Goal: Information Seeking & Learning: Check status

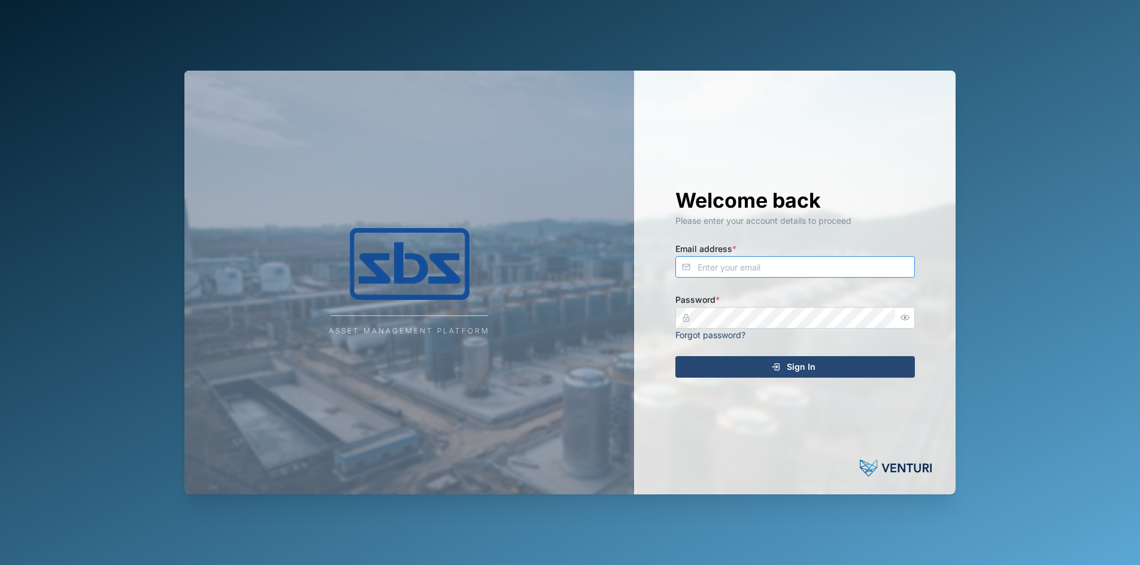
type input "[PERSON_NAME][EMAIL_ADDRESS][DOMAIN_NAME]"
click at [799, 369] on span "Sign In" at bounding box center [800, 367] width 29 height 20
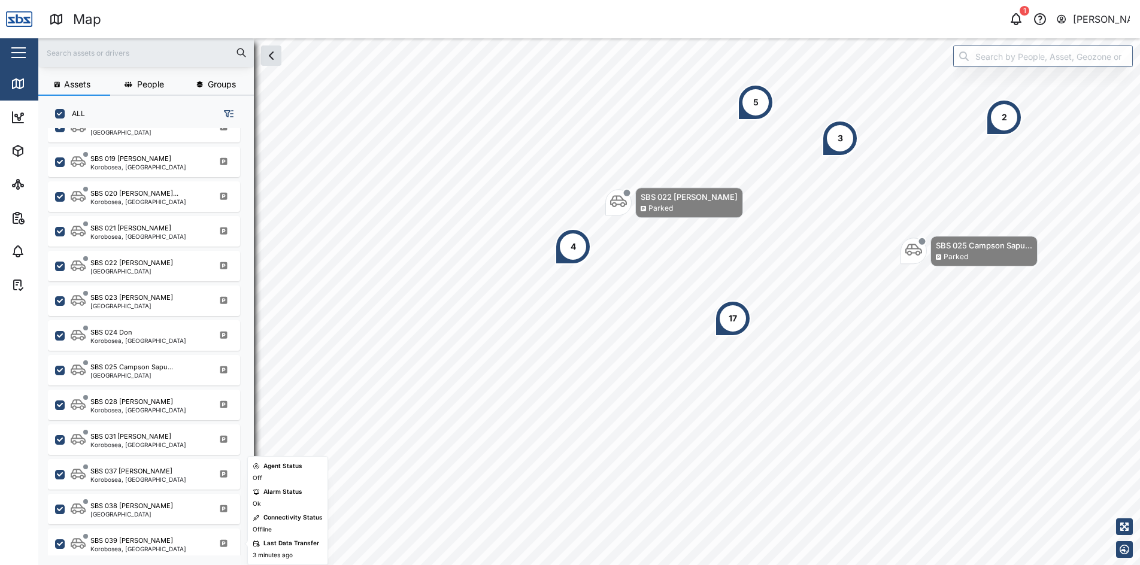
scroll to position [1170, 0]
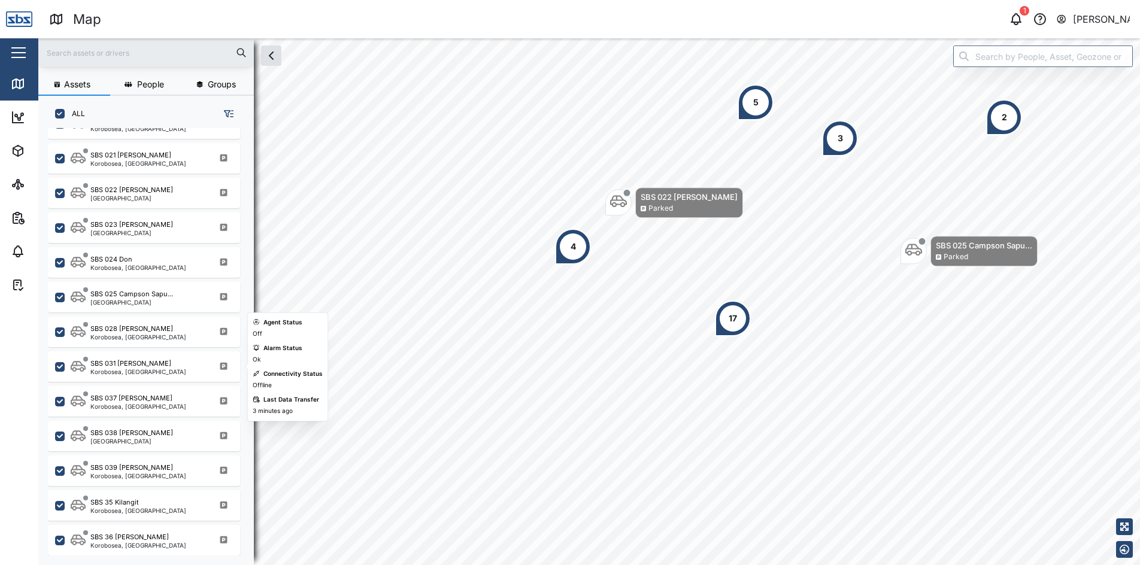
click at [168, 369] on div "SBS 031 [PERSON_NAME], [GEOGRAPHIC_DATA]" at bounding box center [152, 367] width 162 height 16
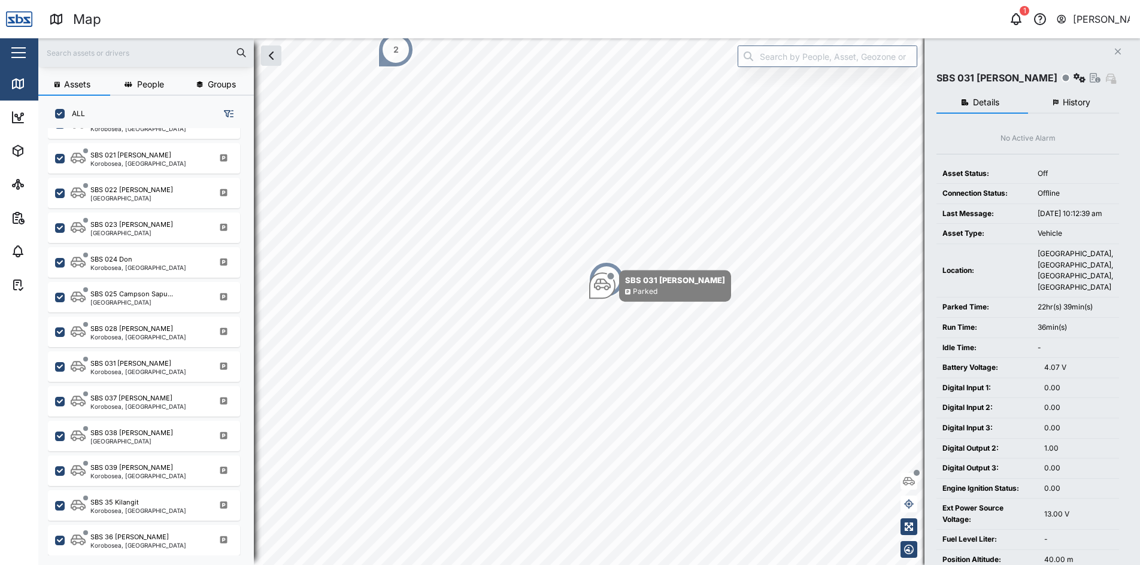
click at [1076, 101] on span "History" at bounding box center [1076, 102] width 28 height 8
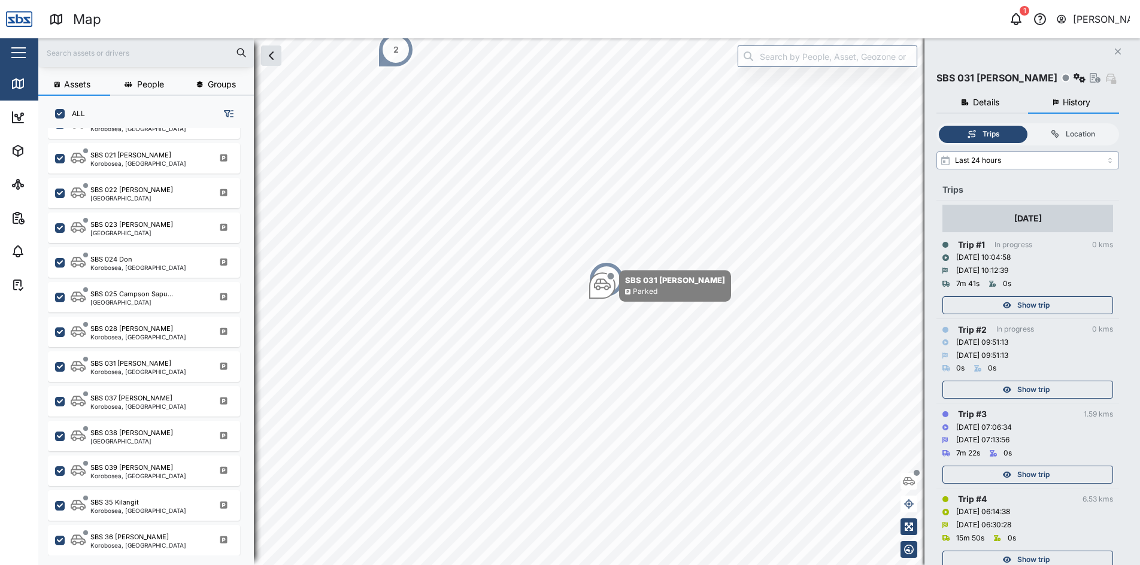
click at [1108, 160] on input "Last 24 hours" at bounding box center [1027, 160] width 183 height 18
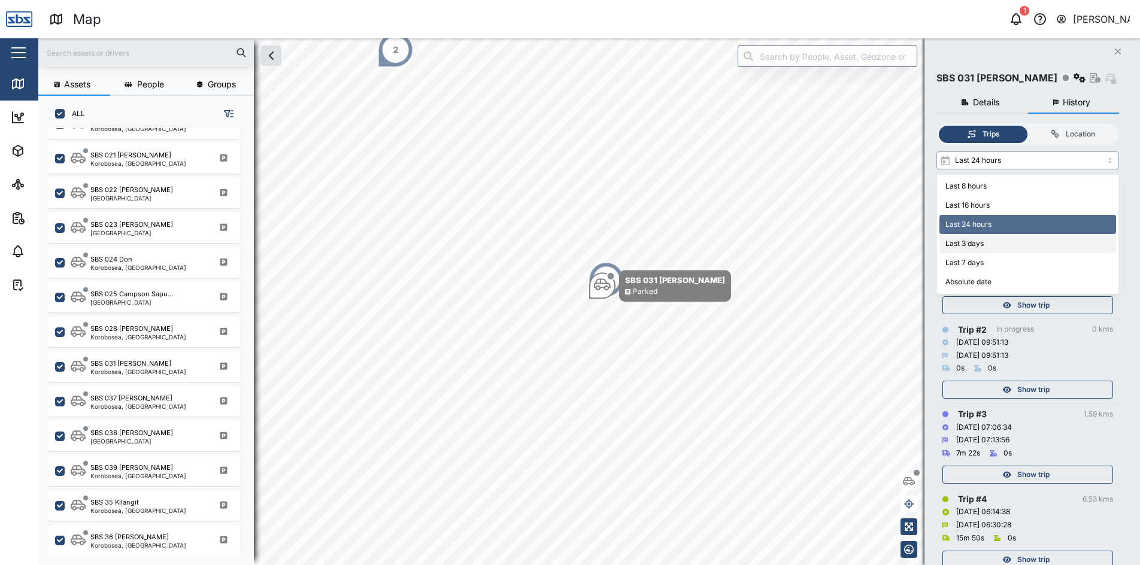
type input "Last 3 days"
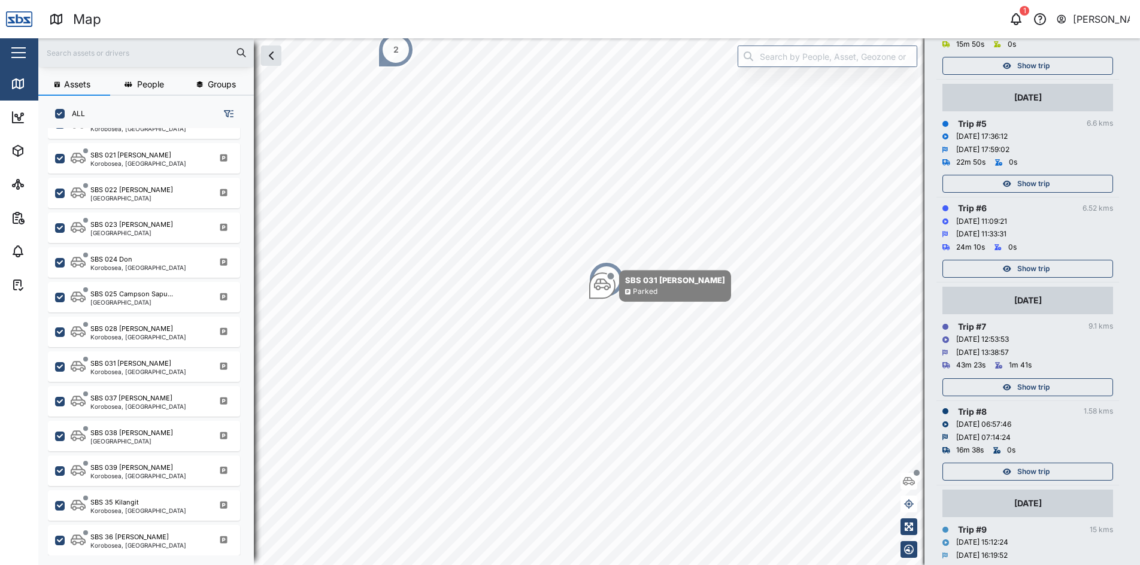
scroll to position [556, 0]
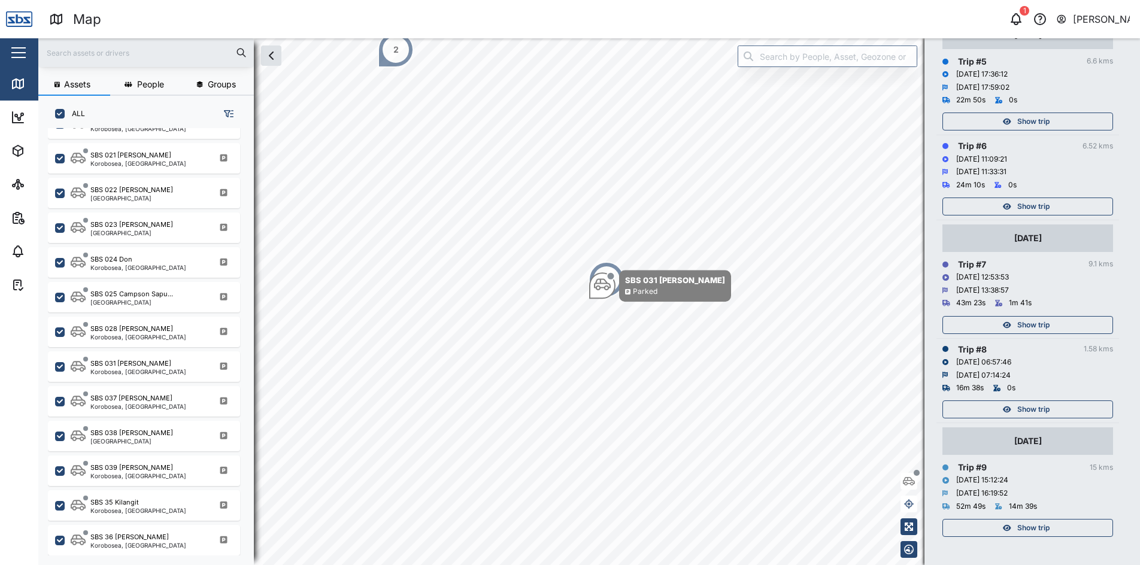
click at [1025, 527] on span "Show trip" at bounding box center [1033, 528] width 32 height 17
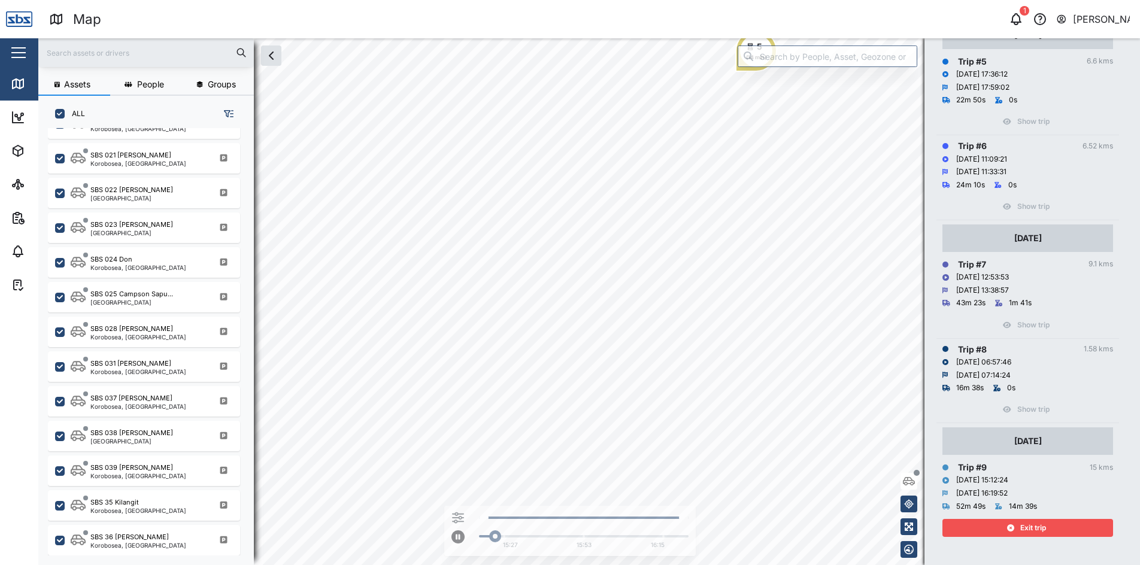
click at [1024, 529] on span "Exit trip" at bounding box center [1033, 528] width 26 height 17
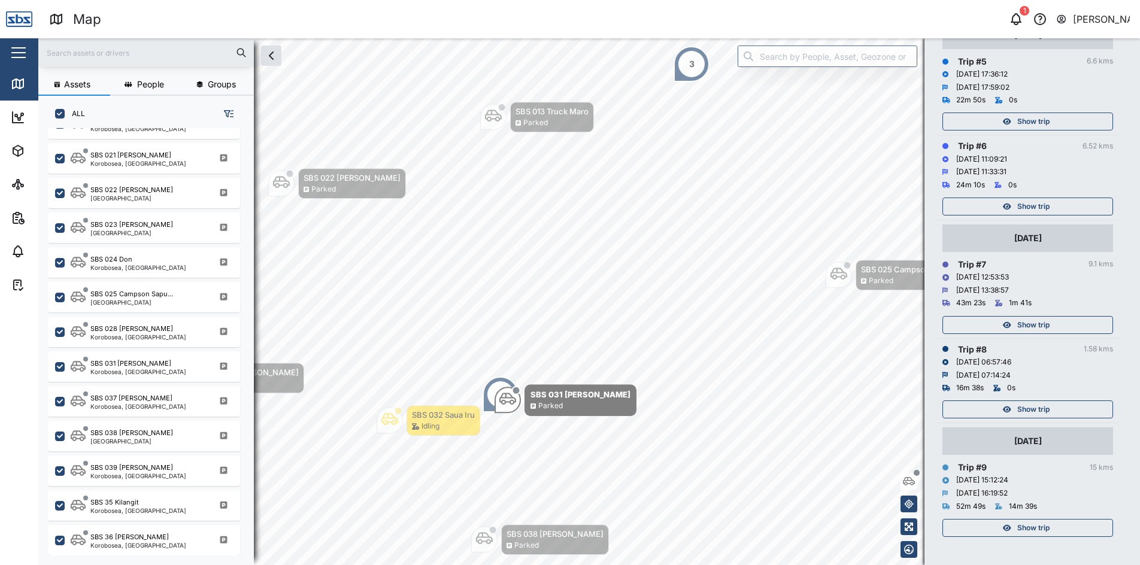
click at [1040, 409] on span "Show trip" at bounding box center [1033, 409] width 32 height 17
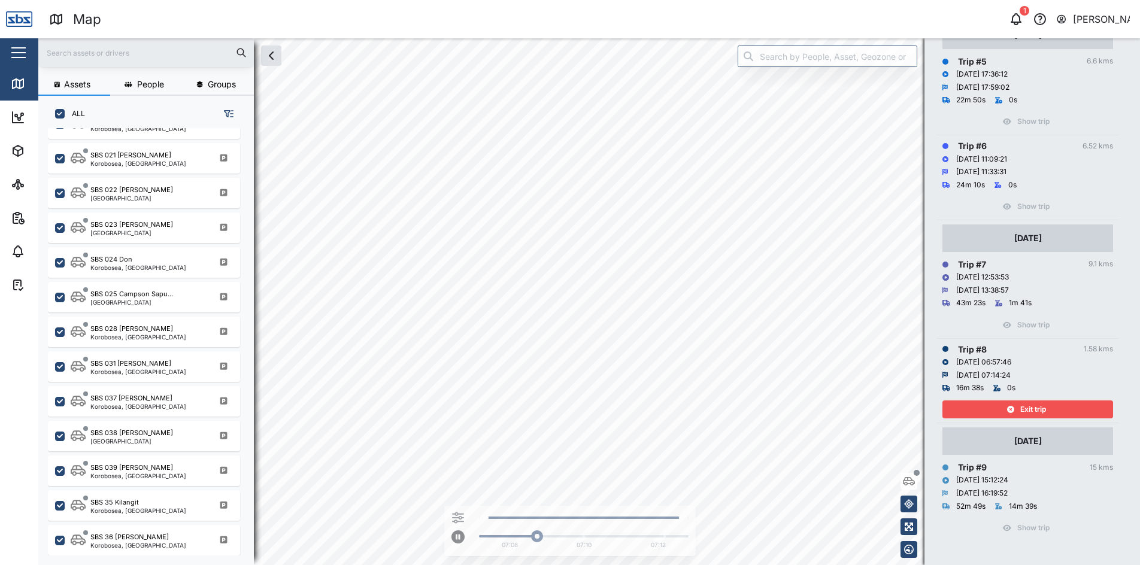
click at [1030, 408] on span "Exit trip" at bounding box center [1033, 409] width 26 height 17
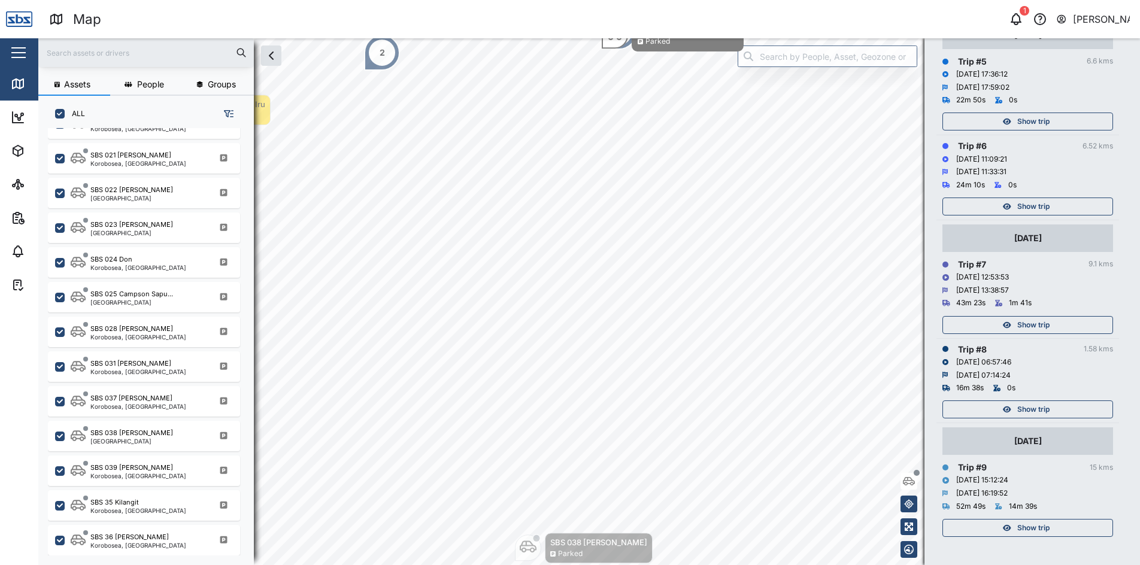
click at [1031, 323] on span "Show trip" at bounding box center [1033, 325] width 32 height 17
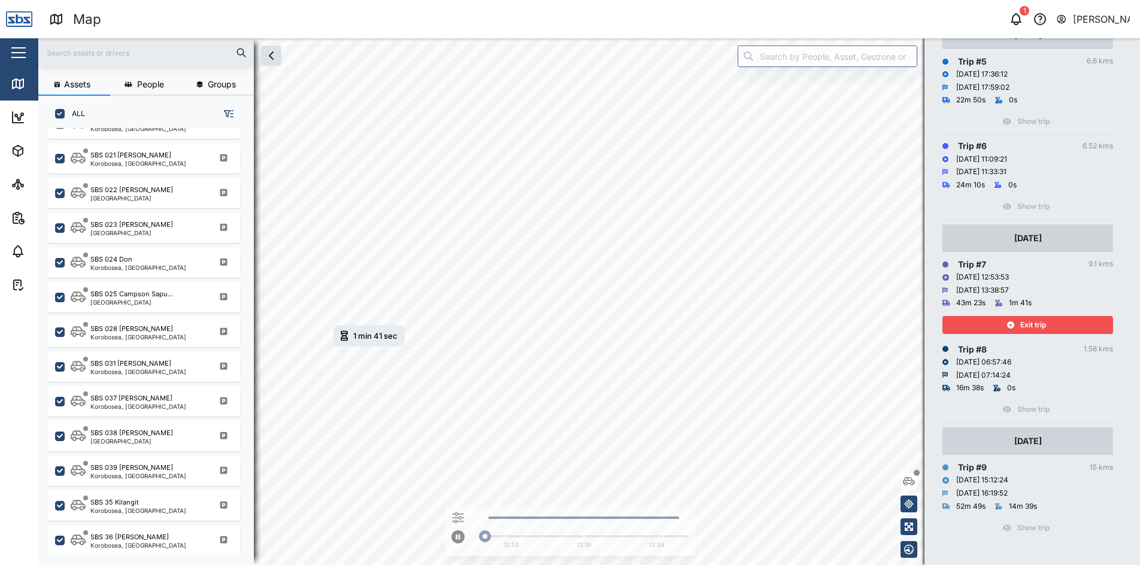
click at [1031, 323] on span "Exit trip" at bounding box center [1033, 325] width 26 height 17
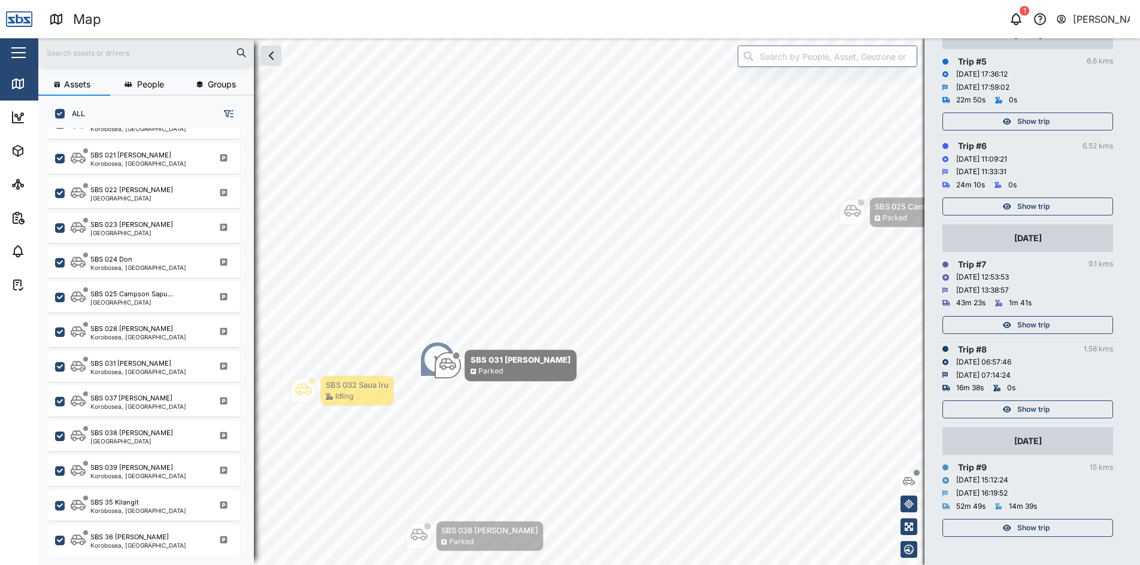
click at [1031, 323] on span "Show trip" at bounding box center [1033, 325] width 32 height 17
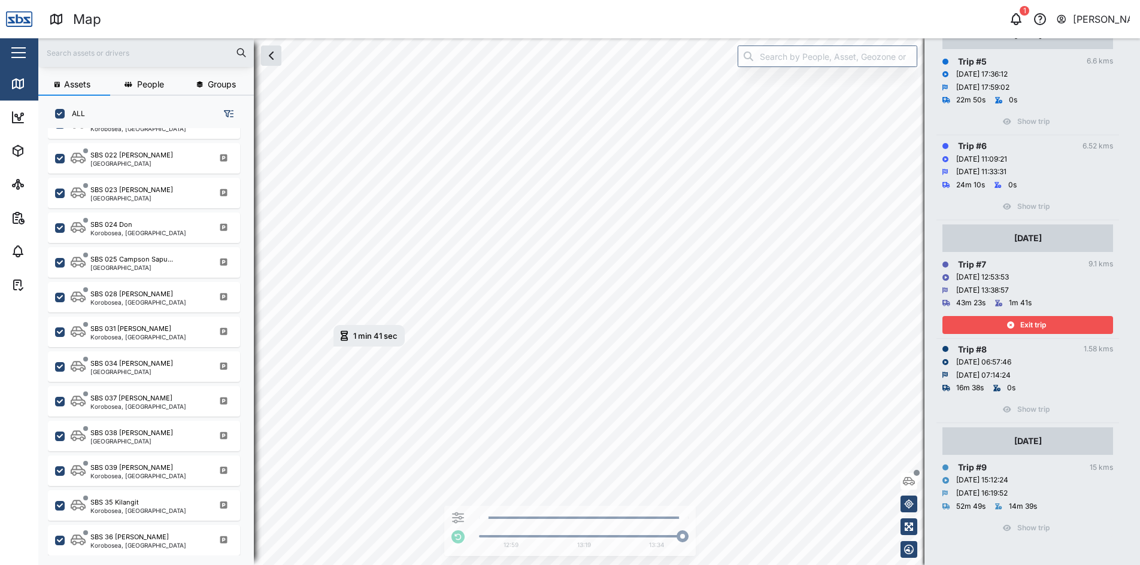
click at [1047, 326] on div "Exit trip" at bounding box center [1026, 325] width 156 height 17
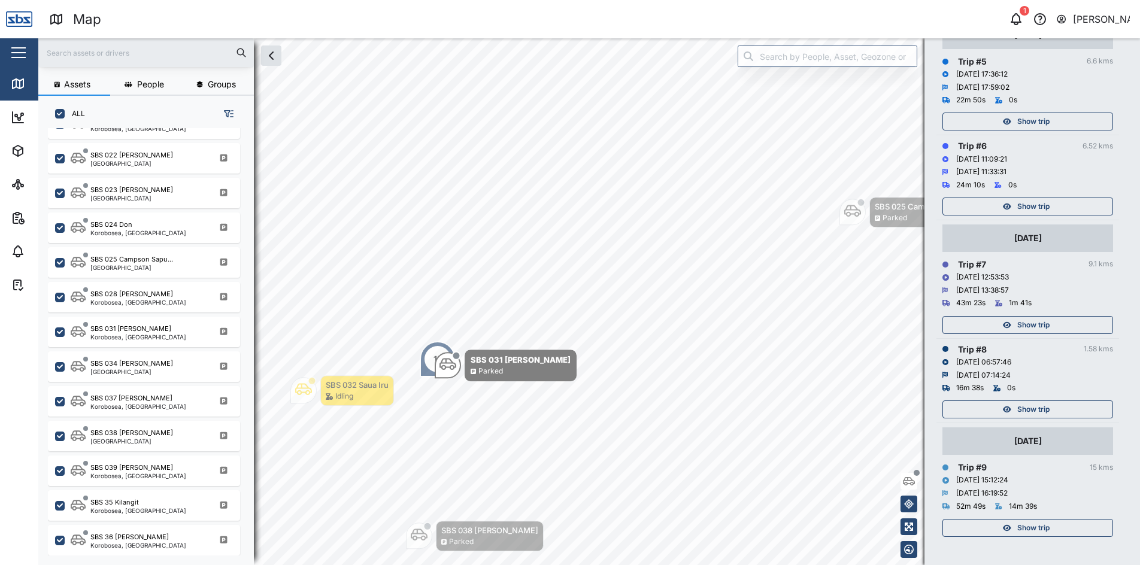
click at [1025, 206] on span "Show trip" at bounding box center [1033, 206] width 32 height 17
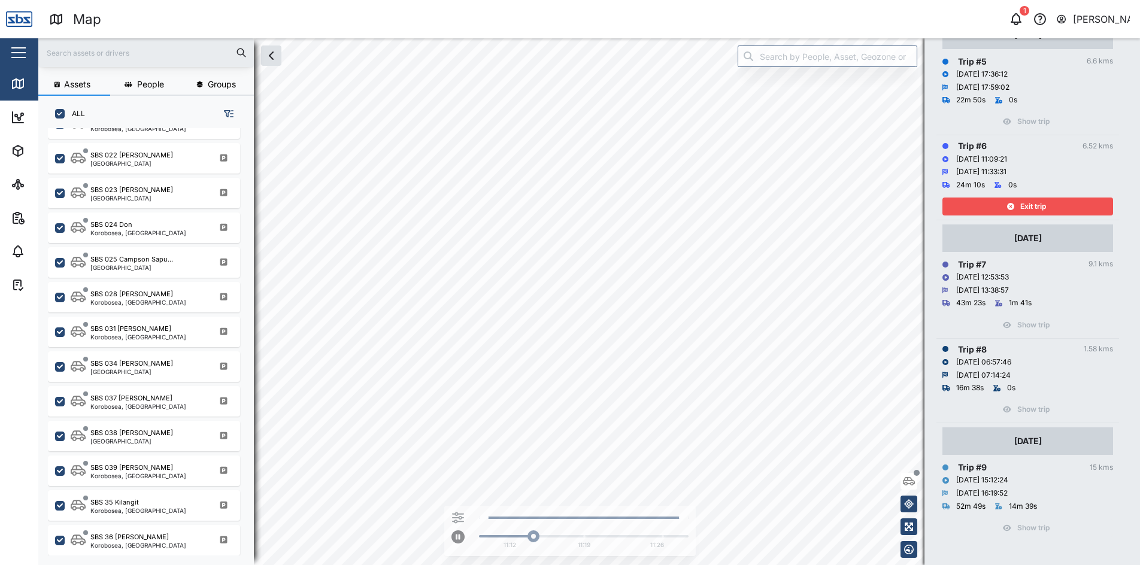
click at [1027, 202] on span "Exit trip" at bounding box center [1033, 206] width 26 height 17
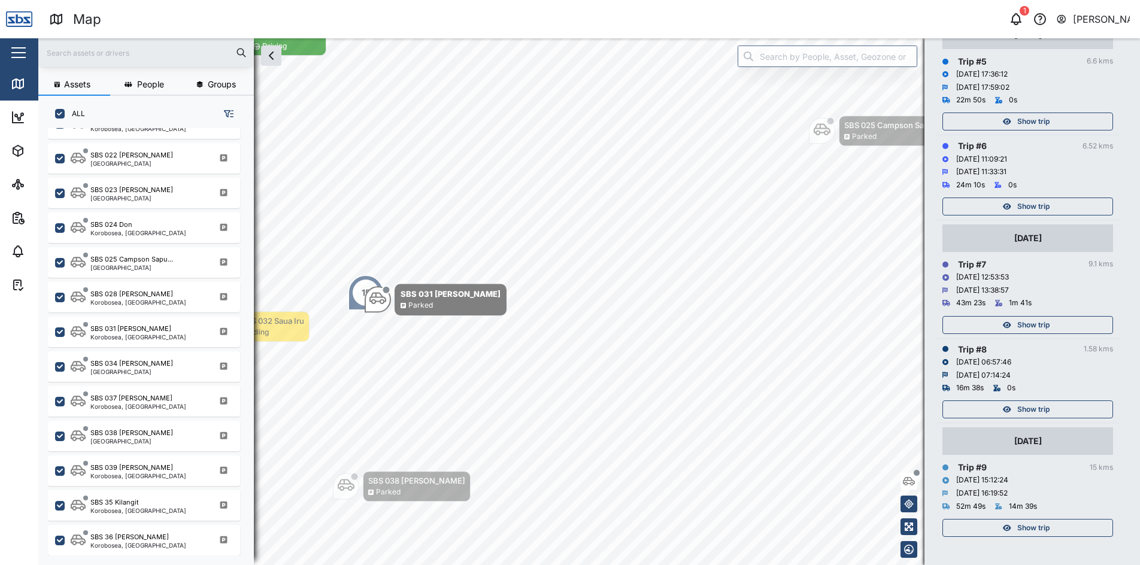
click at [1043, 120] on span "Show trip" at bounding box center [1033, 121] width 32 height 17
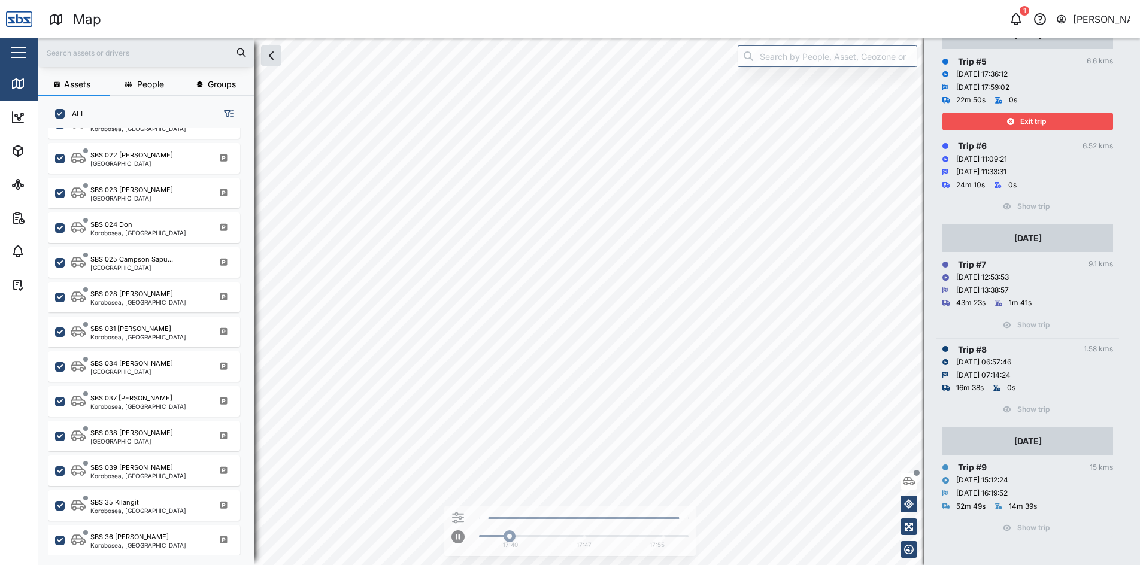
scroll to position [317, 0]
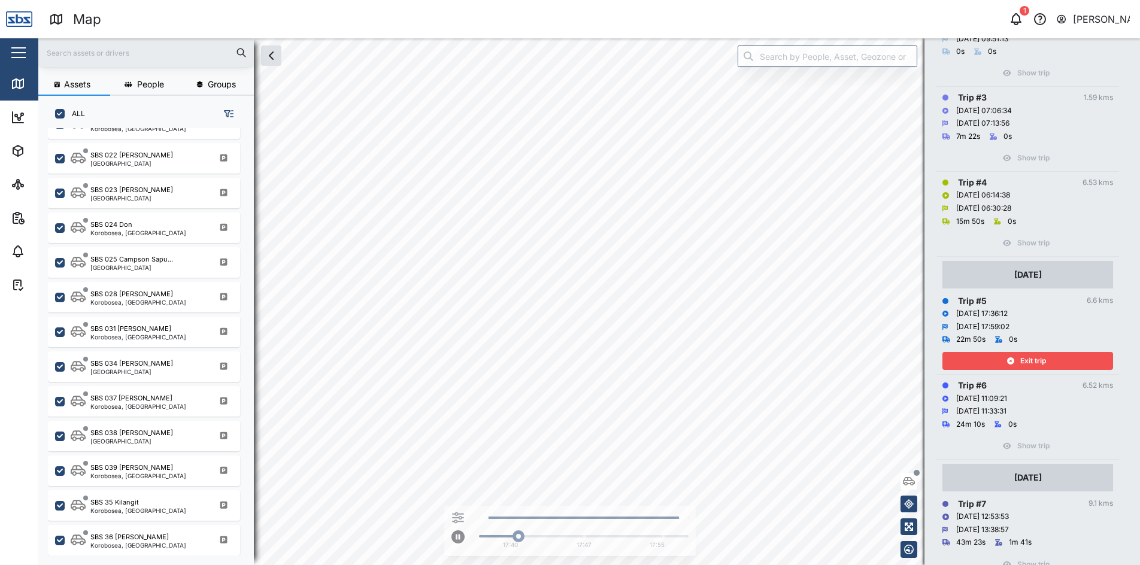
click at [1026, 363] on span "Exit trip" at bounding box center [1033, 361] width 26 height 17
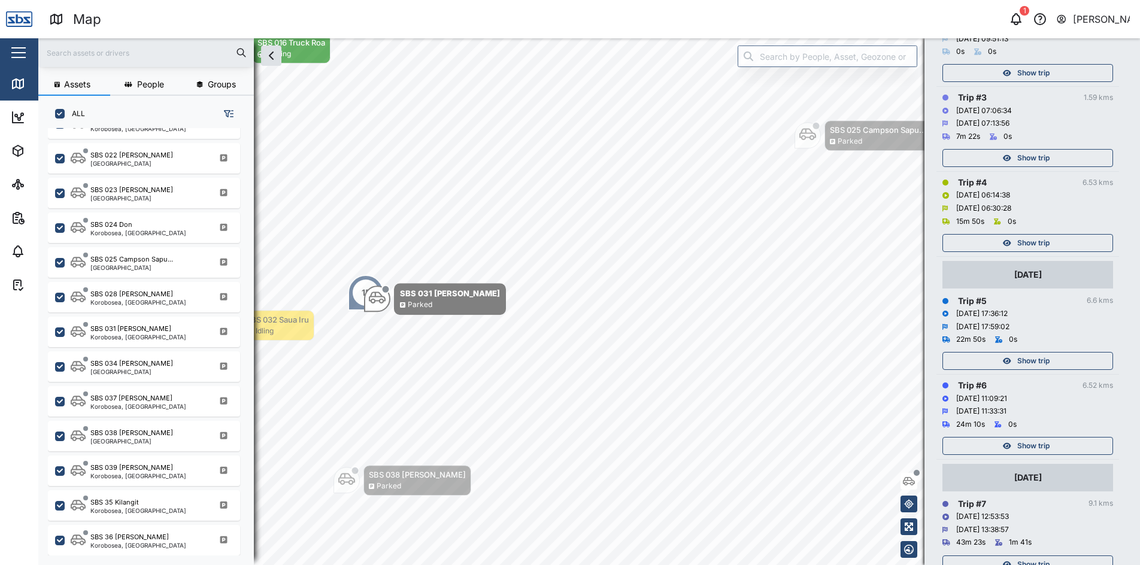
click at [1029, 243] on span "Show trip" at bounding box center [1033, 243] width 32 height 17
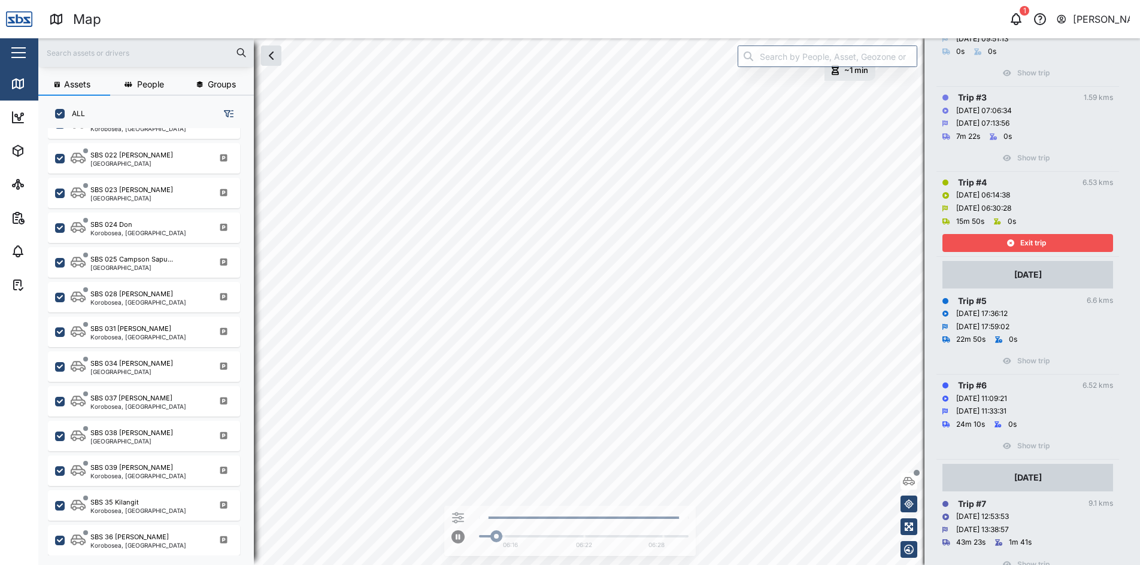
click at [1029, 243] on span "Exit trip" at bounding box center [1033, 243] width 26 height 17
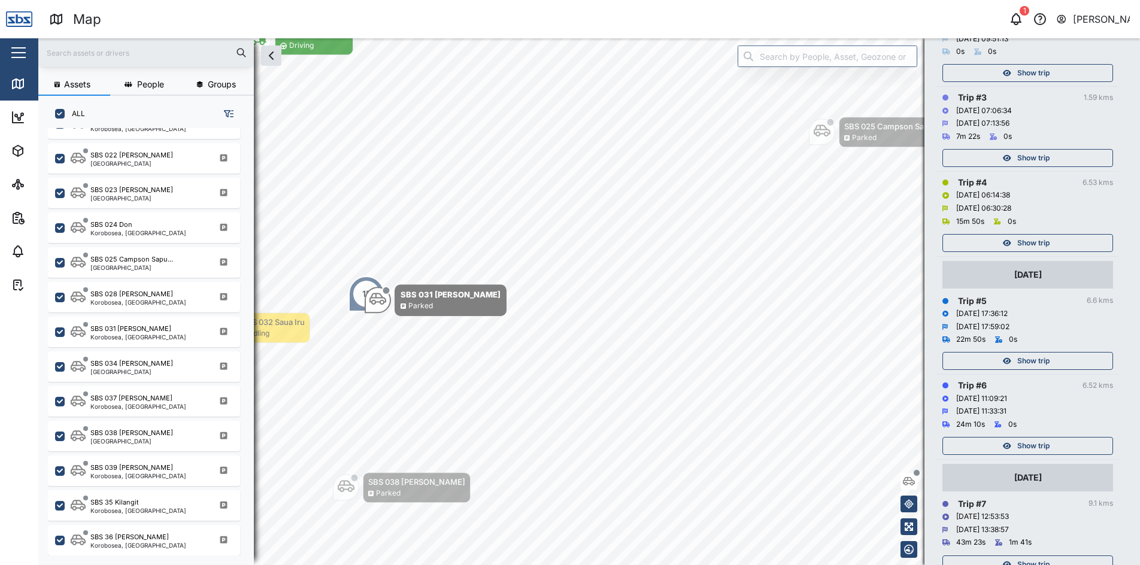
click at [1038, 159] on span "Show trip" at bounding box center [1033, 158] width 32 height 17
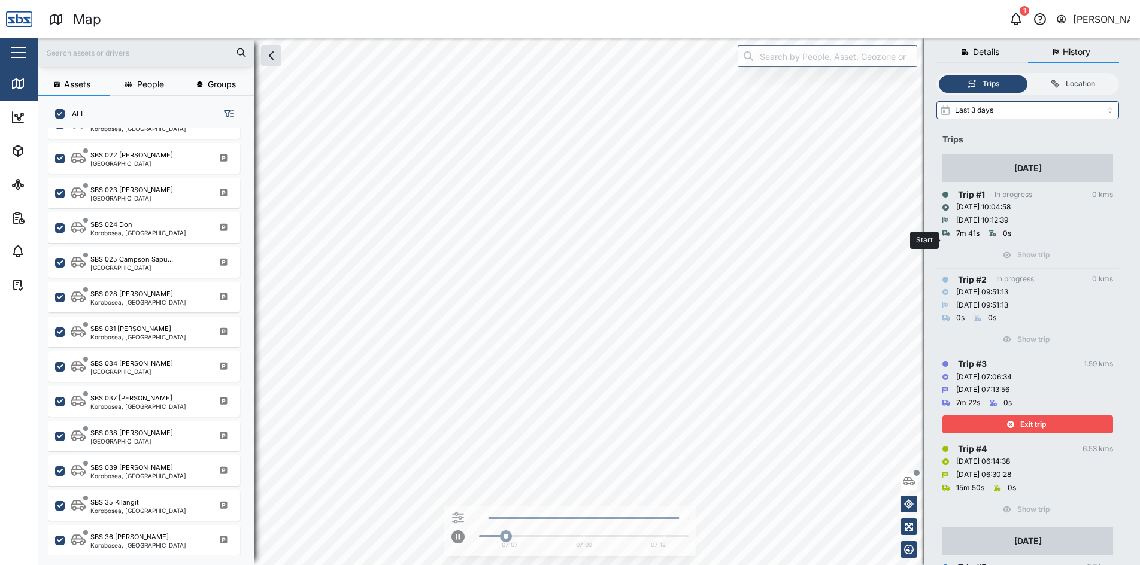
scroll to position [17, 0]
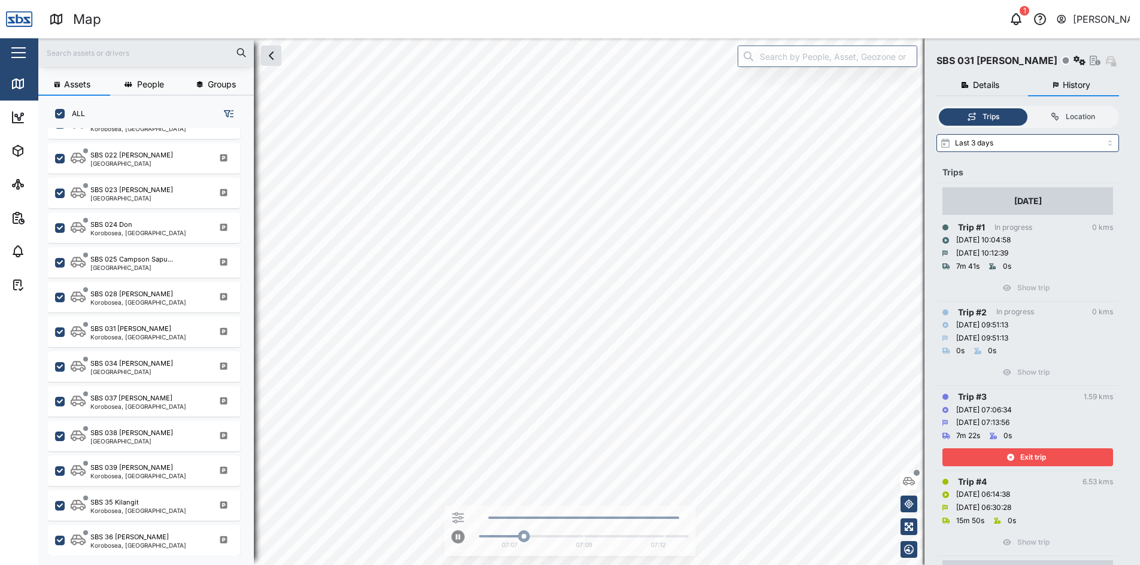
click at [1041, 459] on span "Exit trip" at bounding box center [1033, 457] width 26 height 17
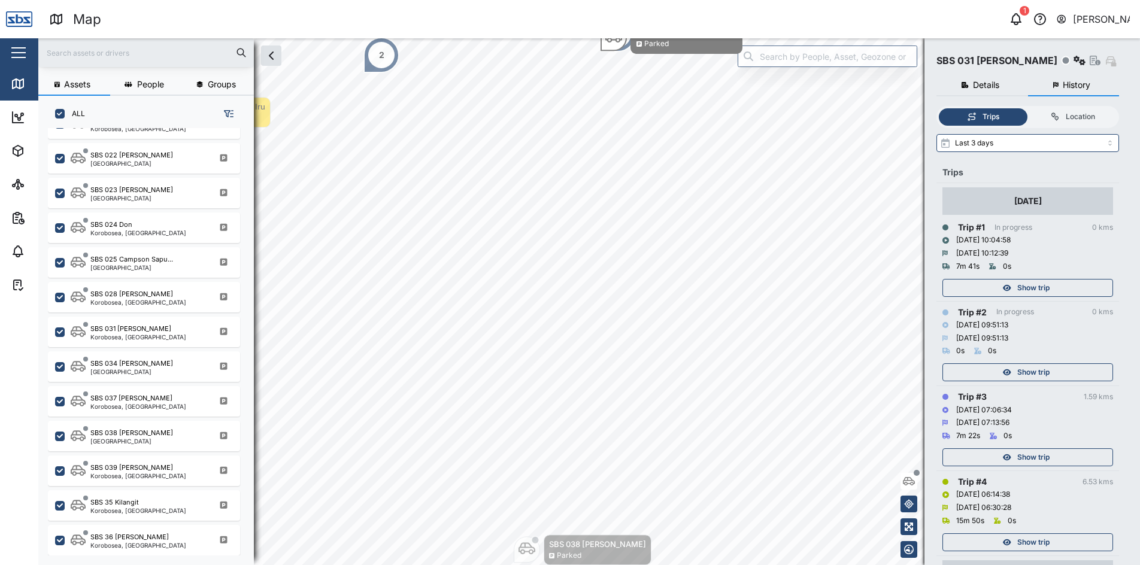
click at [1038, 370] on span "Show trip" at bounding box center [1033, 372] width 32 height 17
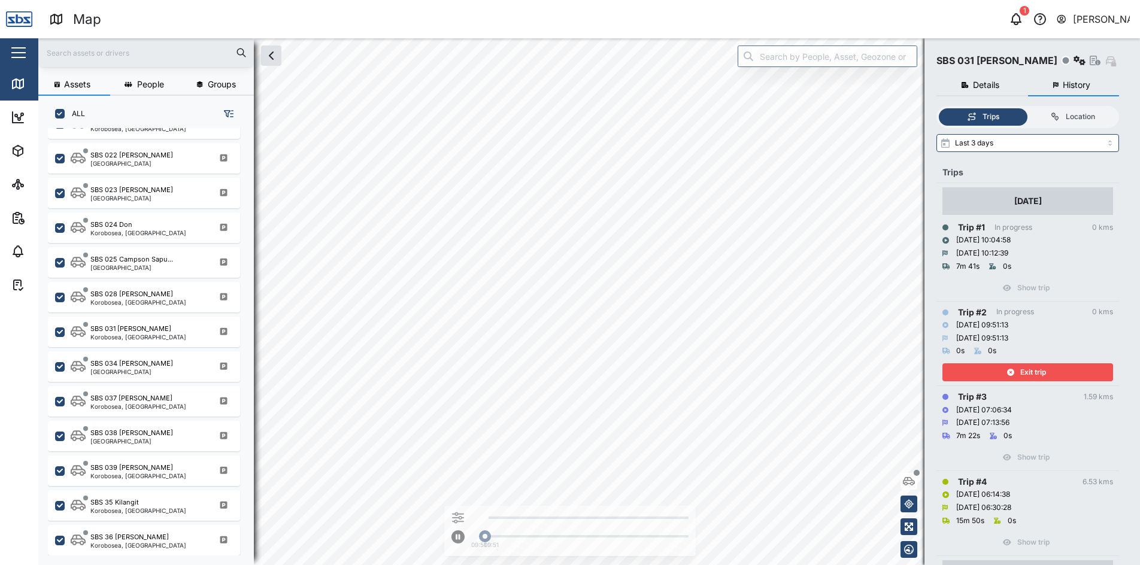
click at [1038, 370] on span "Exit trip" at bounding box center [1033, 372] width 26 height 17
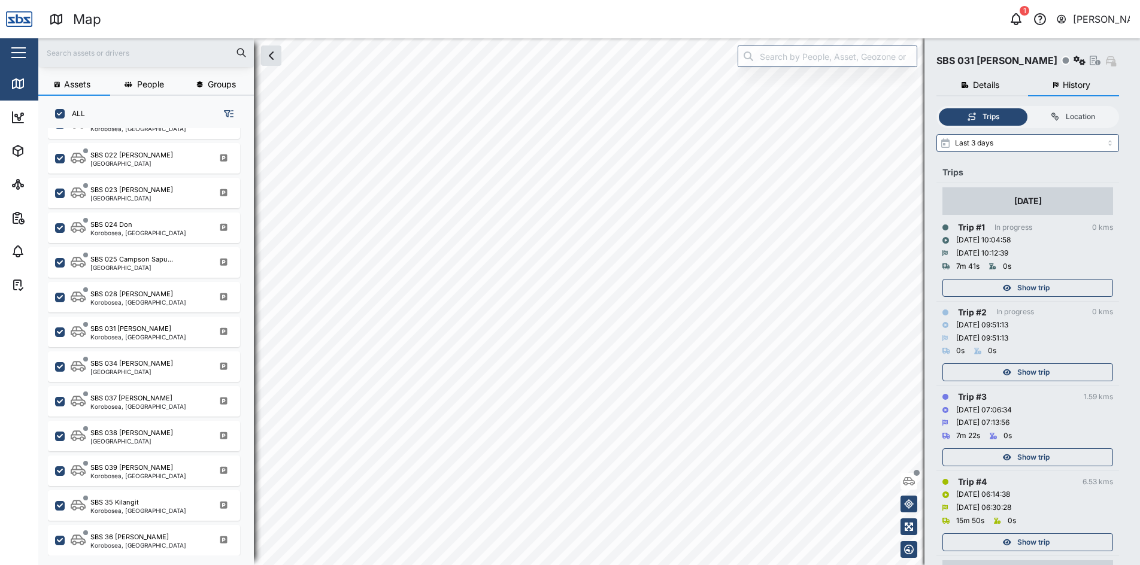
click at [1035, 290] on span "Show trip" at bounding box center [1033, 288] width 32 height 17
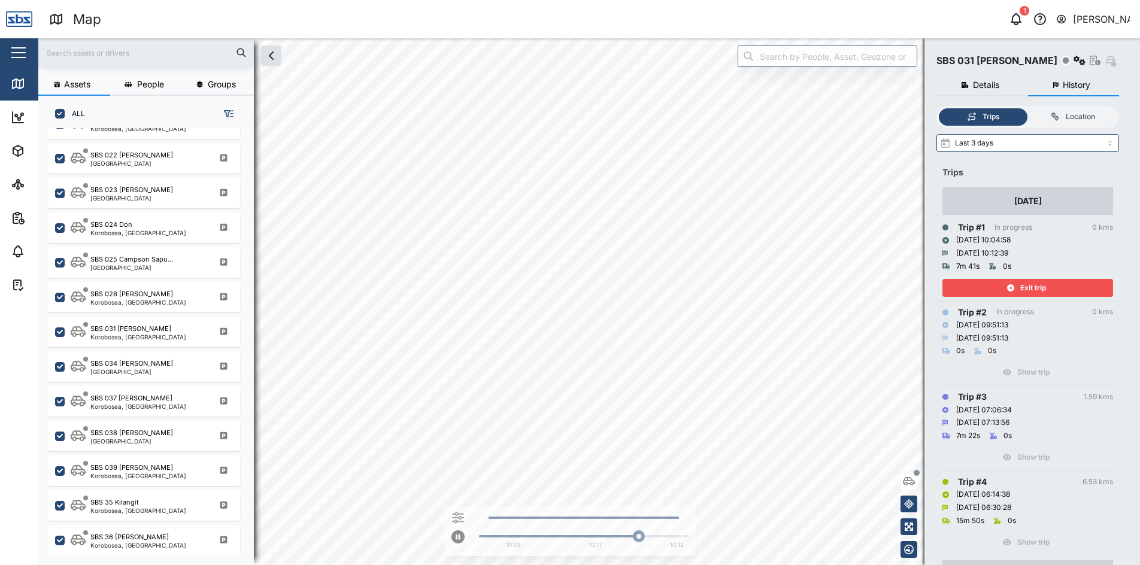
click at [1035, 290] on span "Exit trip" at bounding box center [1033, 288] width 26 height 17
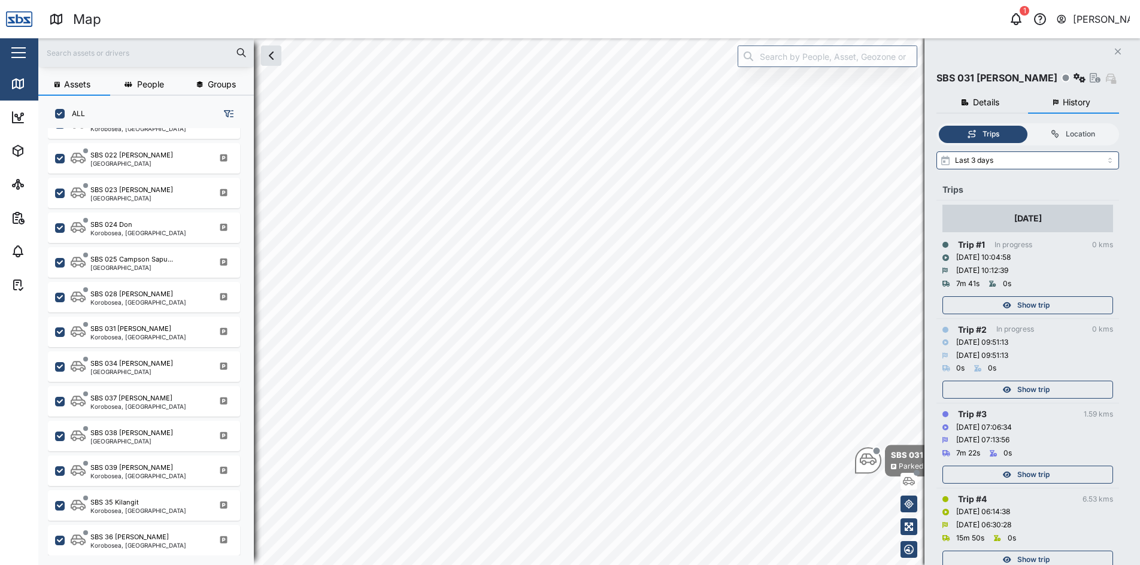
click at [1119, 51] on icon "Close" at bounding box center [1117, 52] width 7 height 10
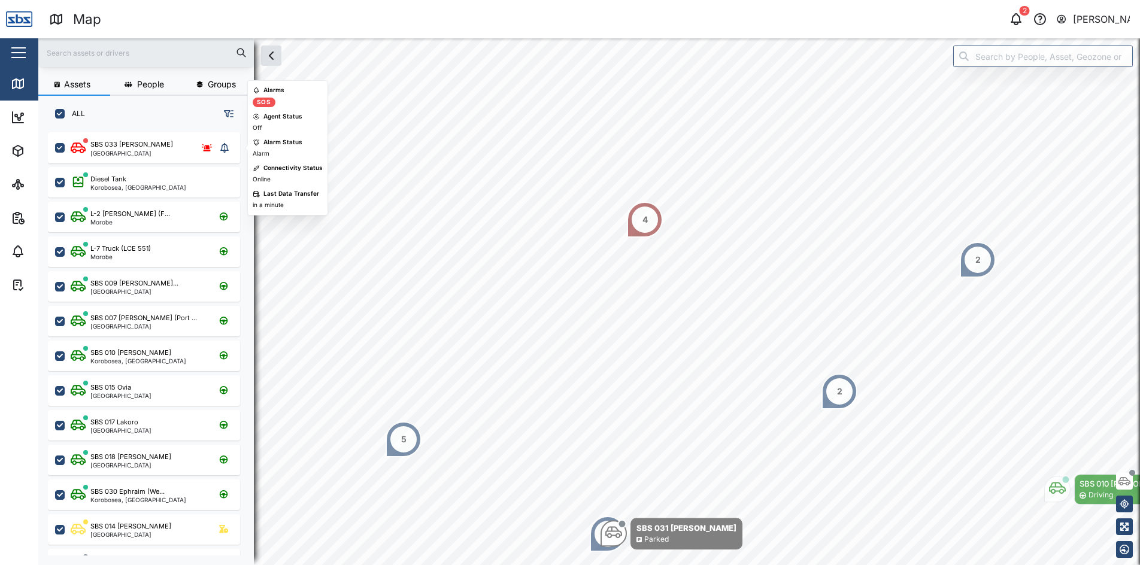
click at [153, 148] on div "SBS 033 [PERSON_NAME][GEOGRAPHIC_DATA]" at bounding box center [143, 147] width 145 height 17
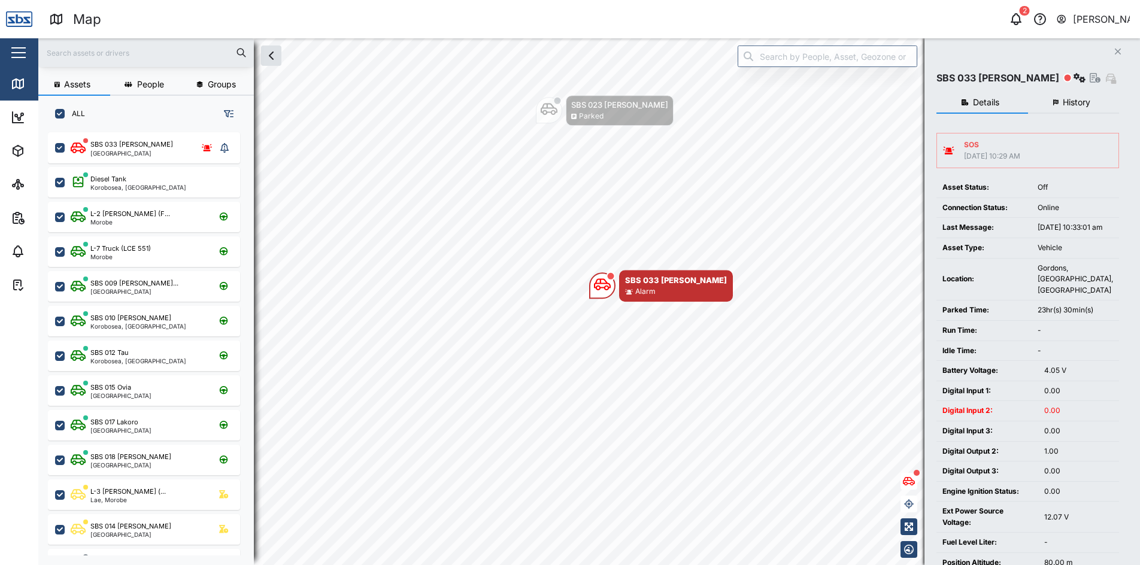
click at [1114, 50] on icon "Close" at bounding box center [1117, 52] width 7 height 10
